Goal: Find specific page/section: Find specific page/section

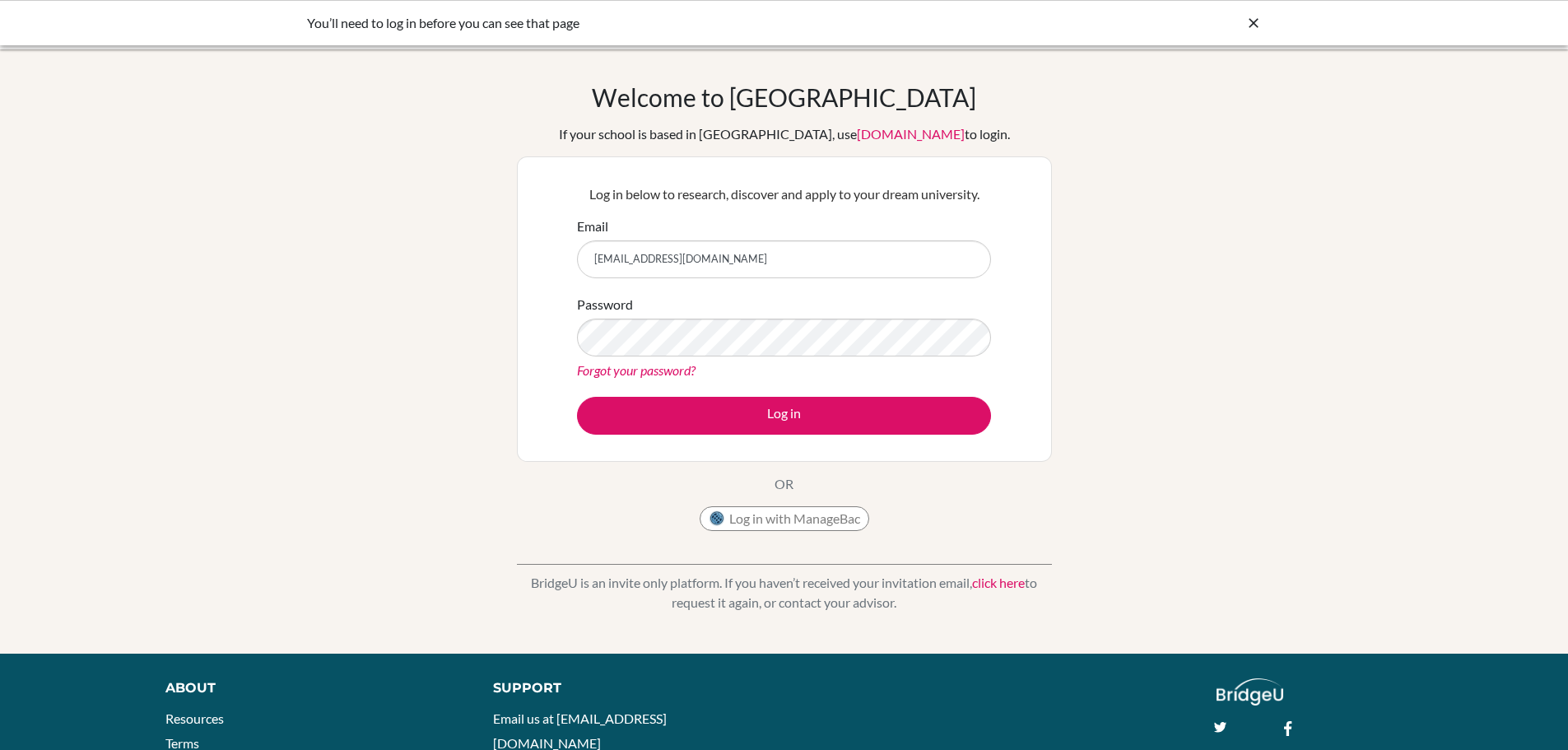
type input "[EMAIL_ADDRESS][DOMAIN_NAME]"
click at [577, 396] on button "Log in" at bounding box center [784, 415] width 414 height 38
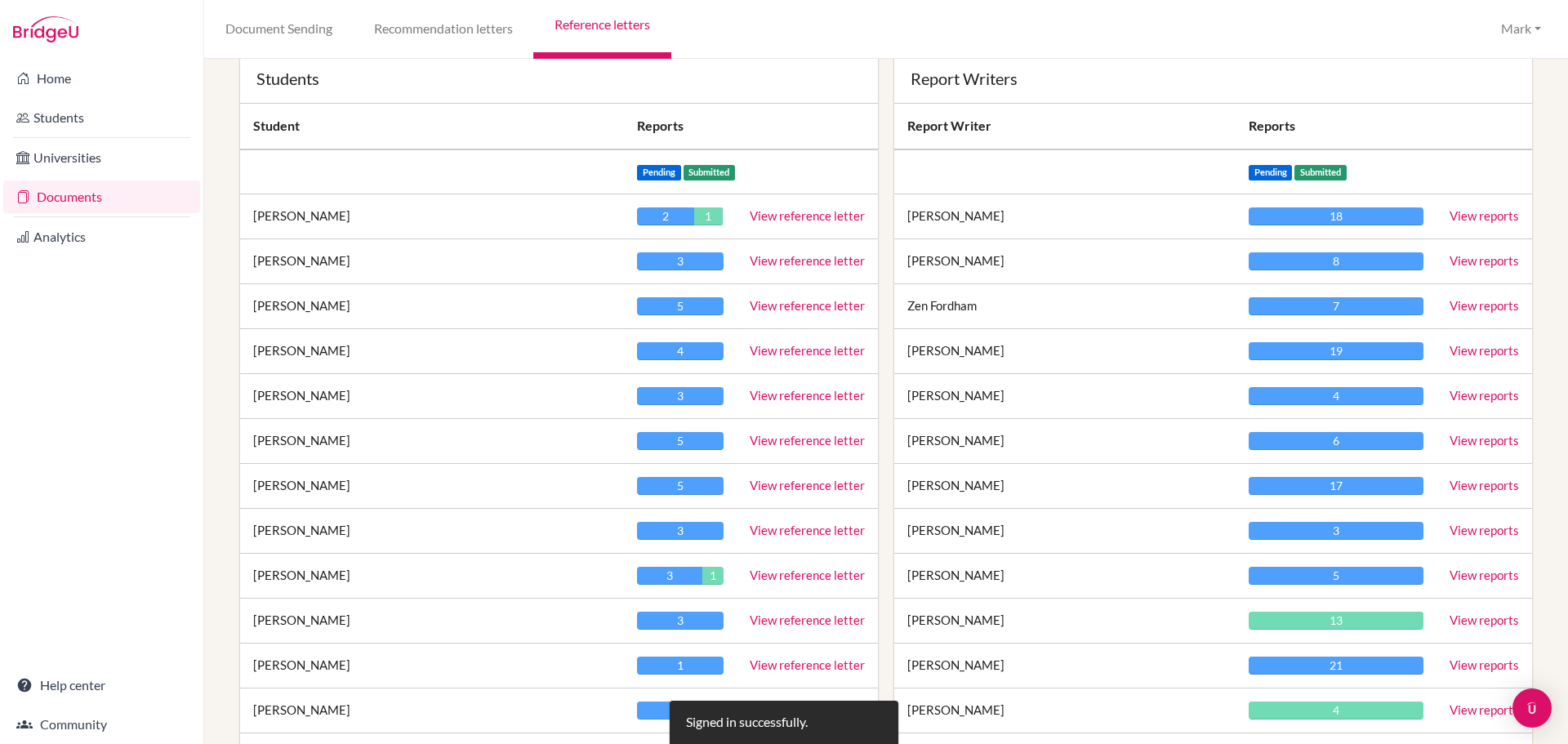
scroll to position [163, 0]
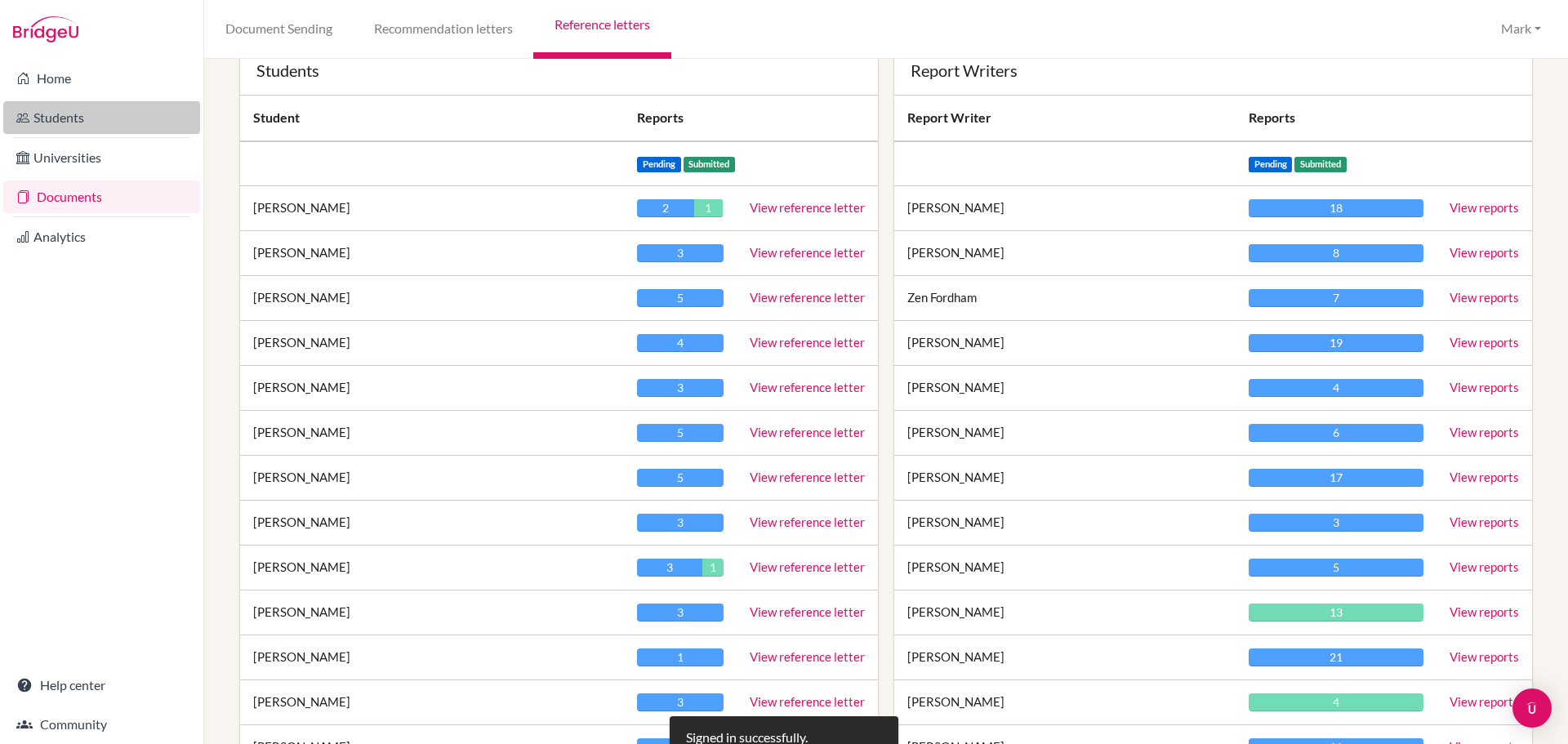
click at [70, 114] on link "Students" at bounding box center [101, 117] width 197 height 33
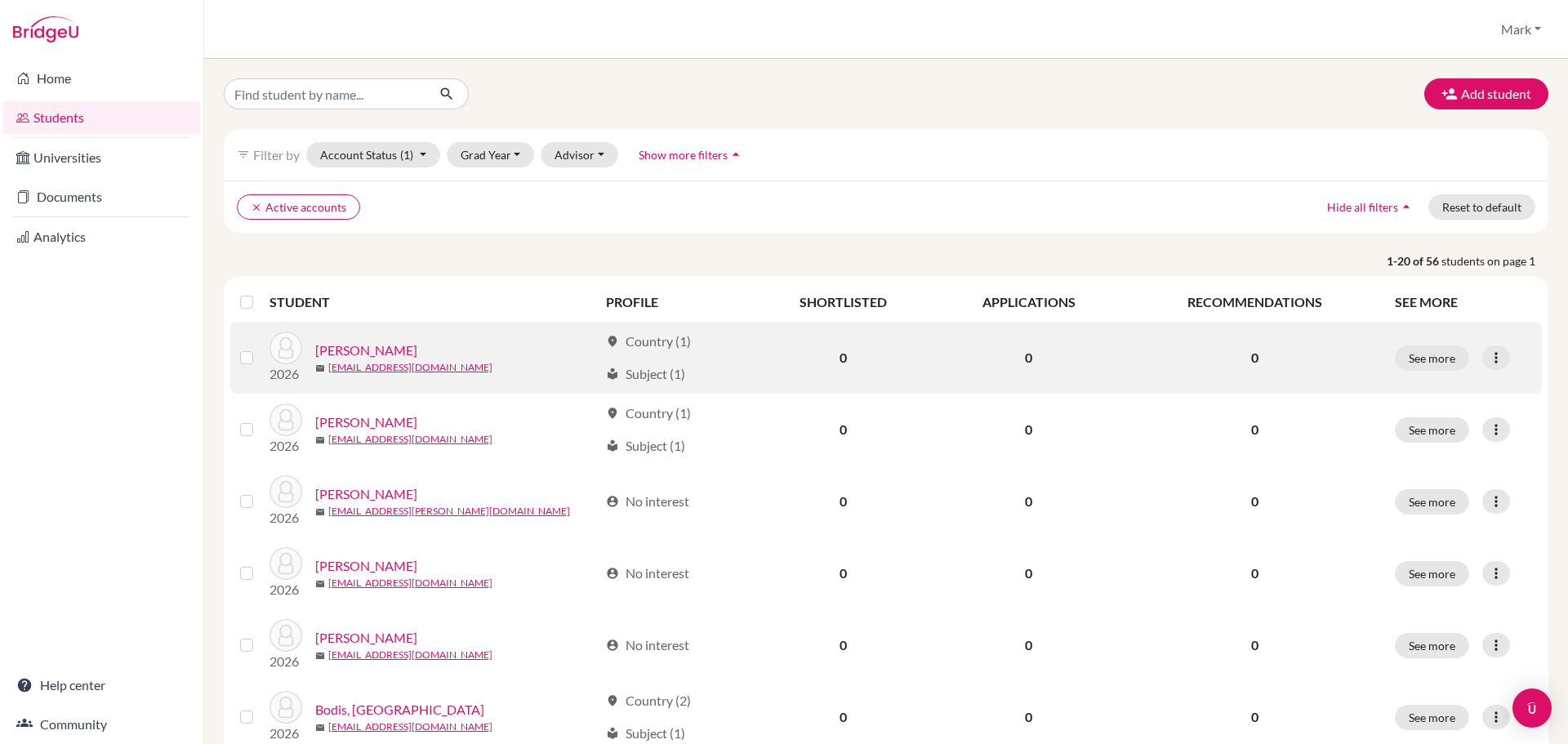
click at [374, 350] on link "Auleytner, Julian" at bounding box center [366, 350] width 102 height 20
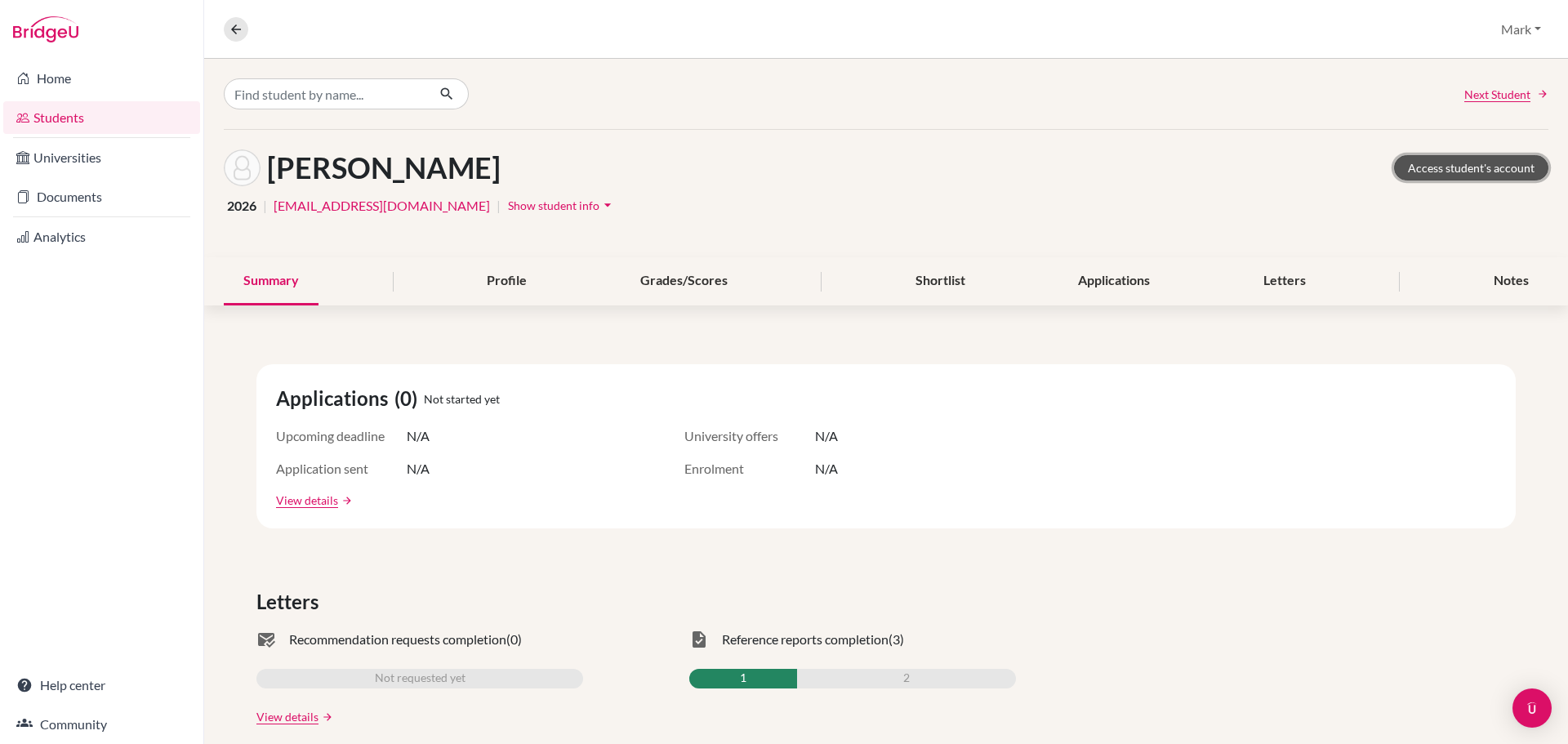
click at [1445, 163] on link "Access student's account" at bounding box center [1472, 167] width 155 height 25
